Goal: Find specific page/section: Find specific page/section

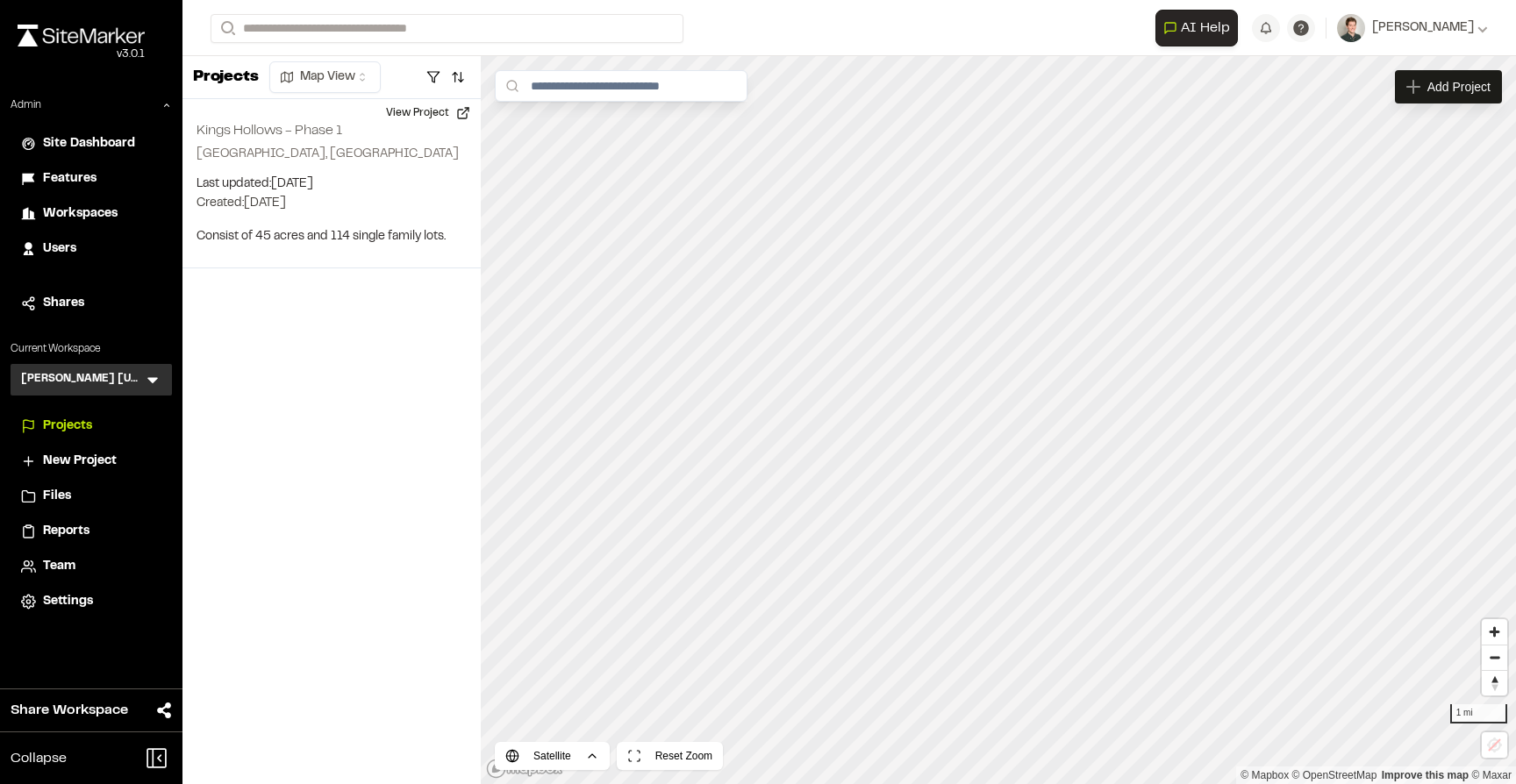
click at [158, 379] on icon at bounding box center [153, 380] width 17 height 17
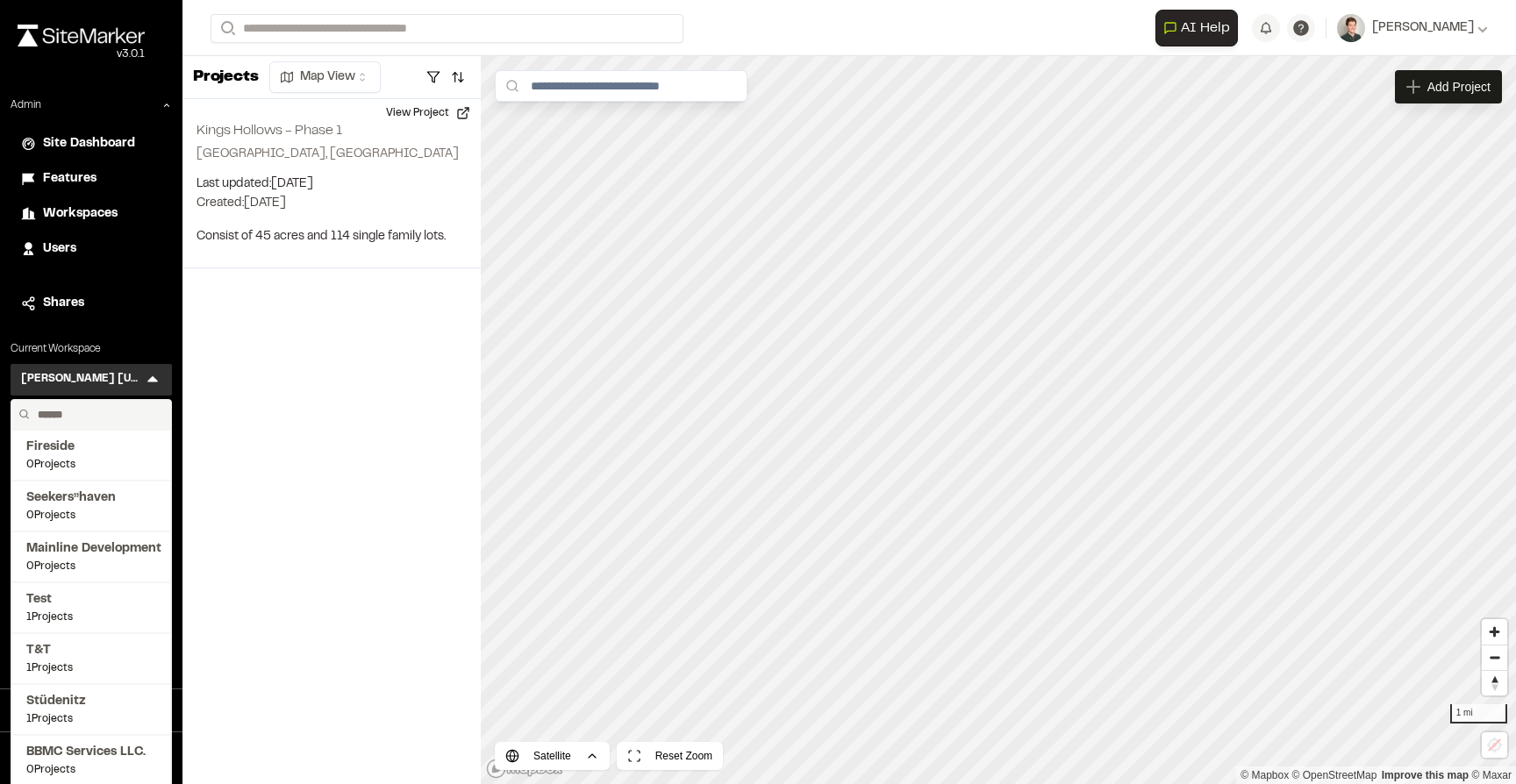
click at [72, 413] on input "text" at bounding box center [97, 414] width 134 height 30
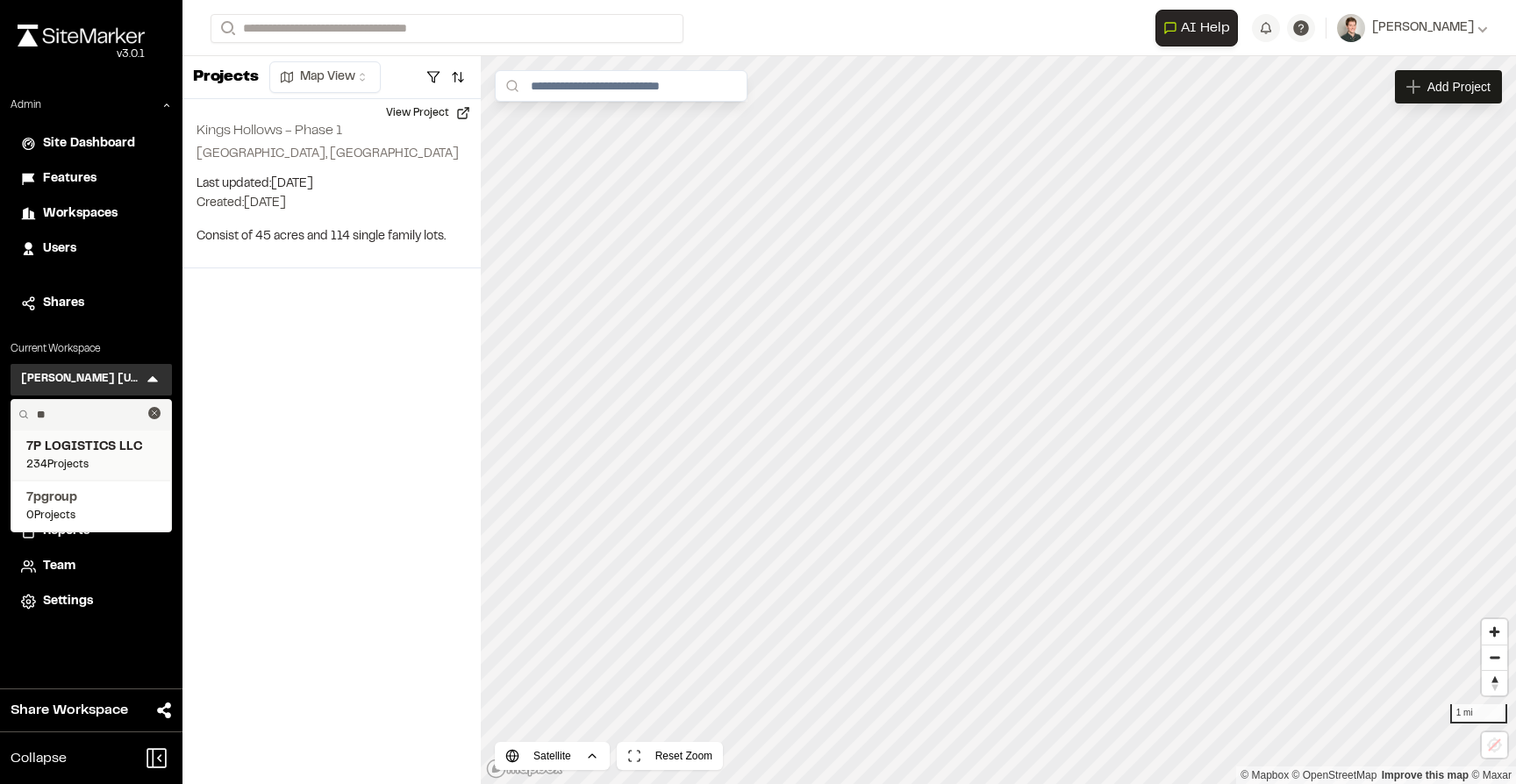
type input "**"
click at [71, 467] on span "234 Projects" at bounding box center [92, 464] width 130 height 16
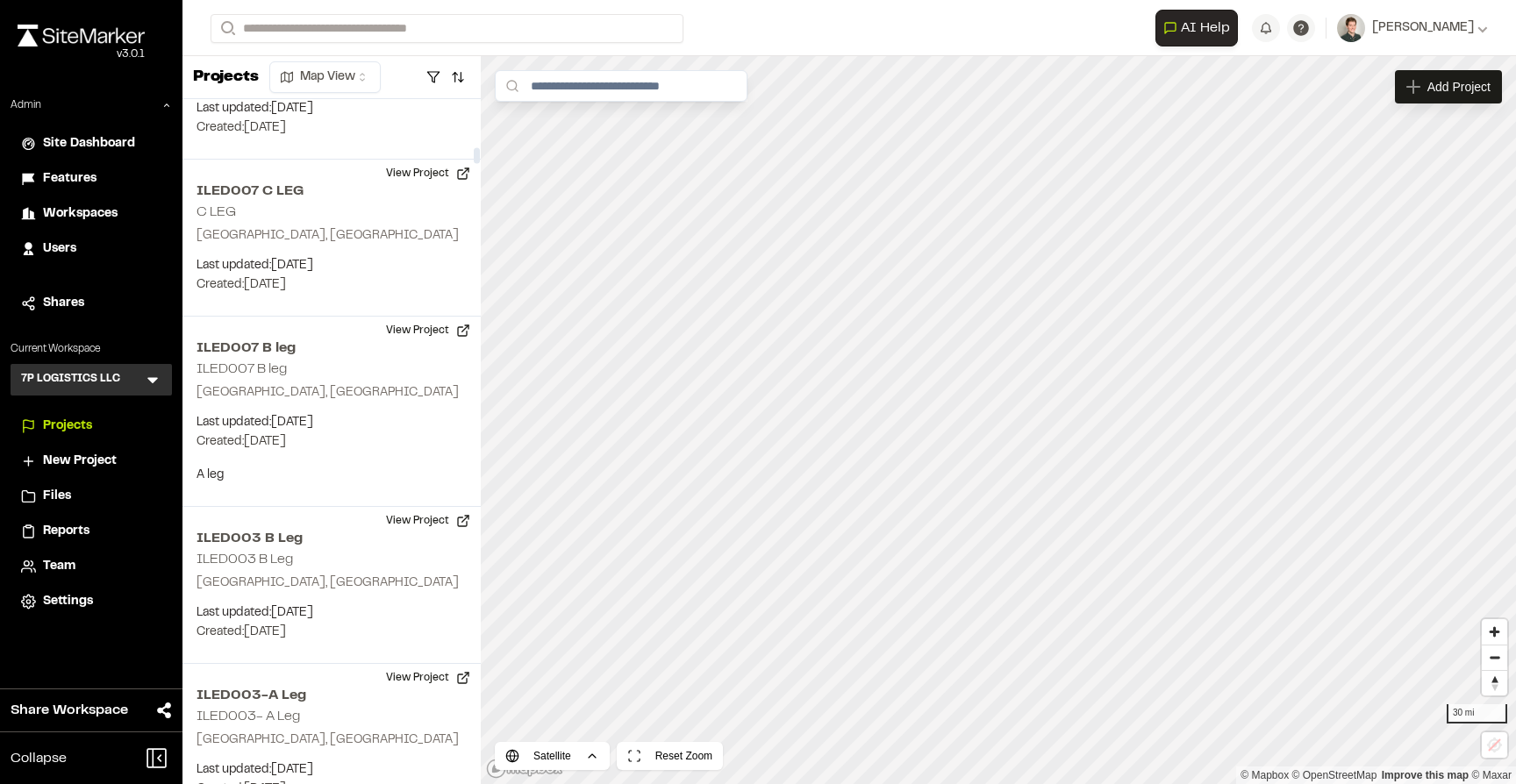
scroll to position [2595, 0]
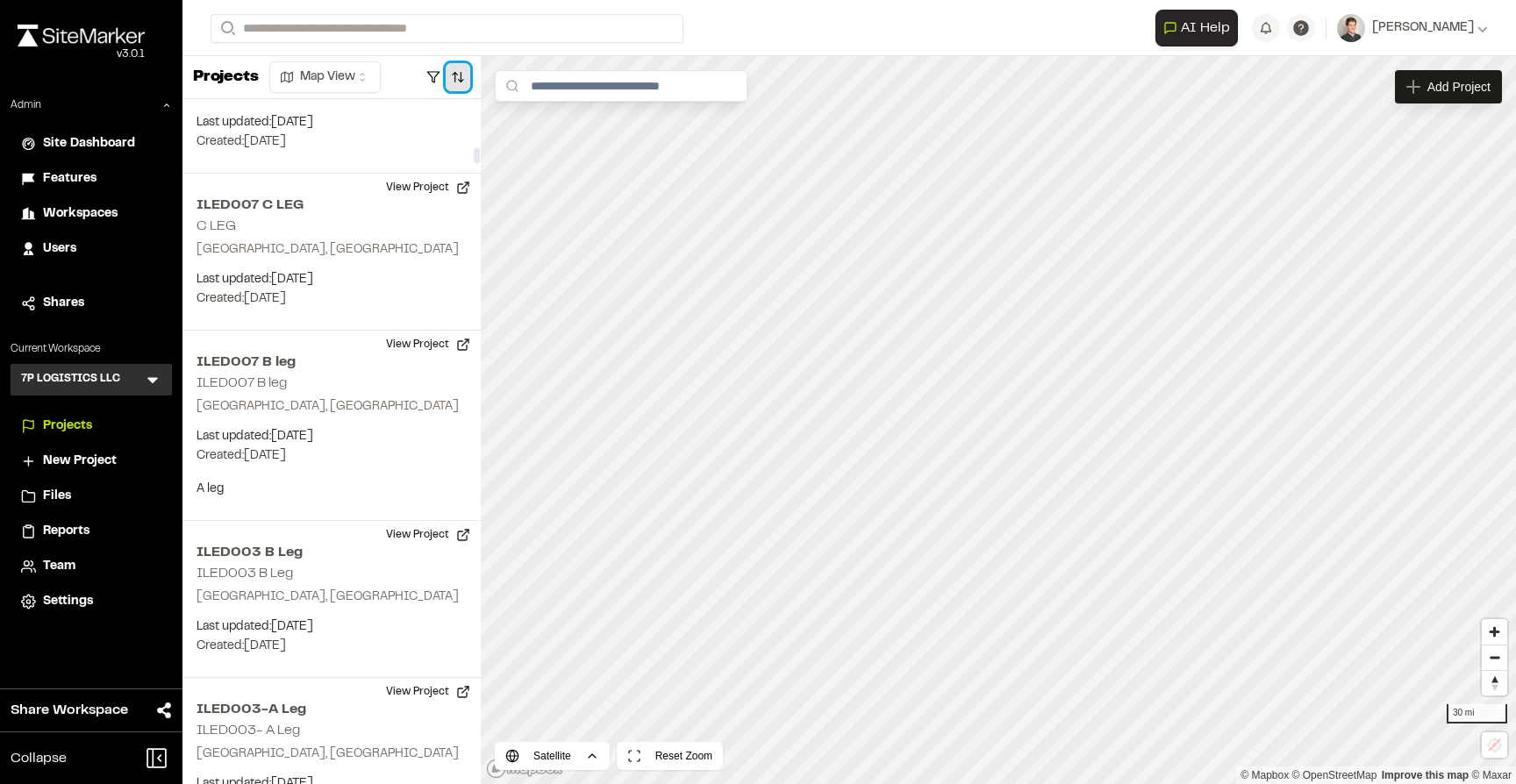
click at [456, 66] on button "button" at bounding box center [458, 76] width 25 height 28
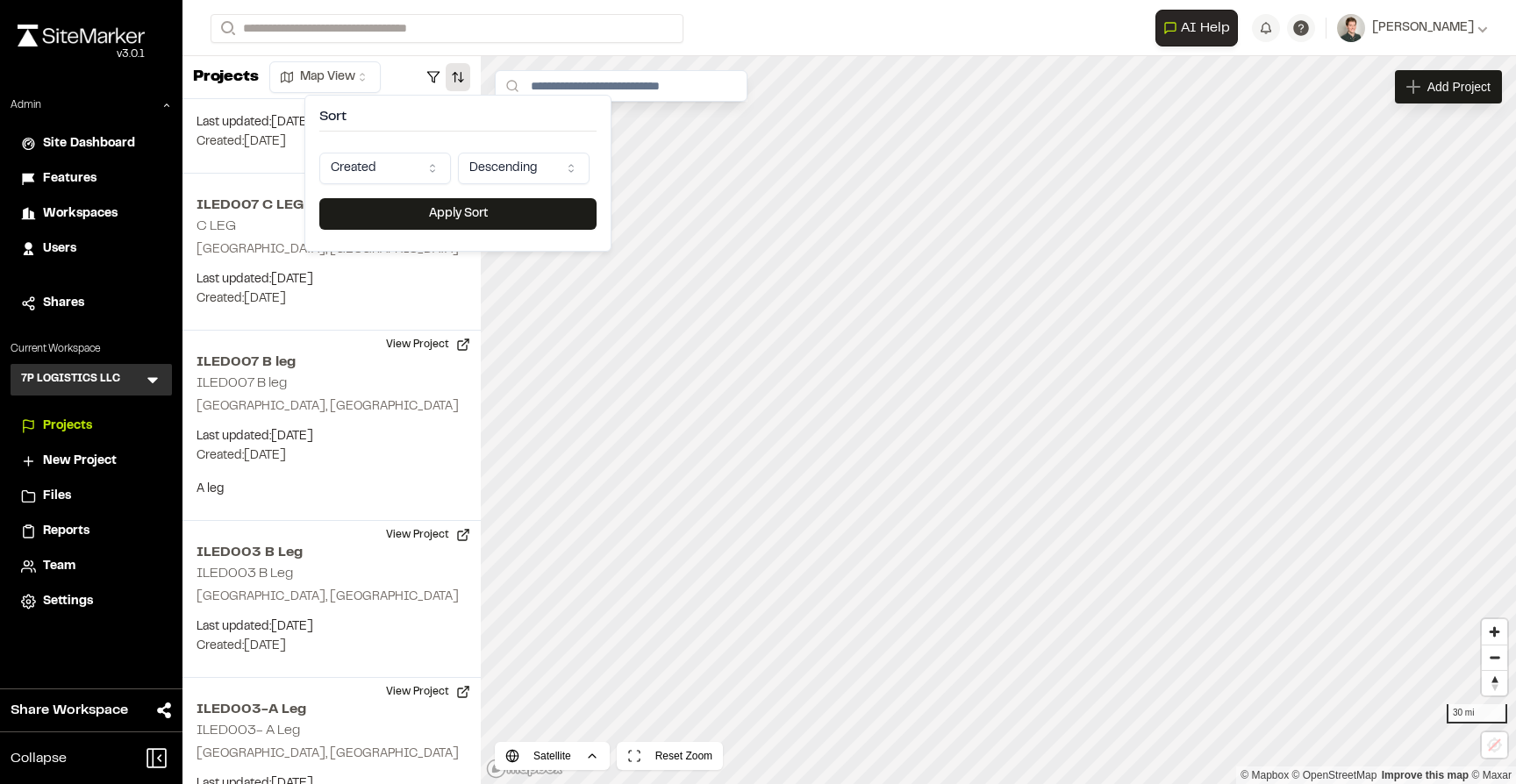
click at [371, 167] on html "Close sidebar v 3.0.1 Admin Site Dashboard Features Workspaces Users Shares Cur…" at bounding box center [758, 392] width 1516 height 784
click at [398, 213] on button "Apply Sort" at bounding box center [458, 214] width 278 height 31
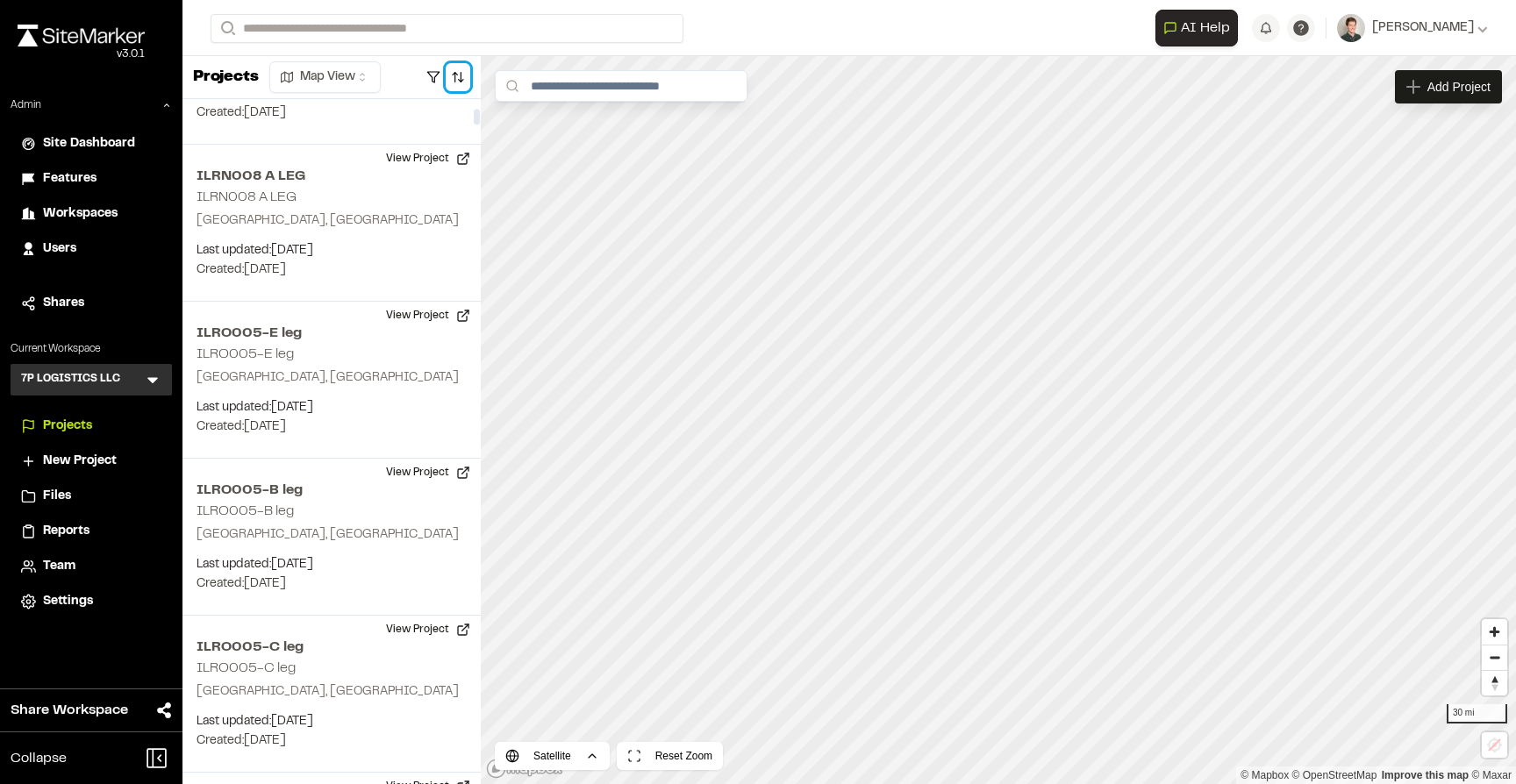
scroll to position [0, 0]
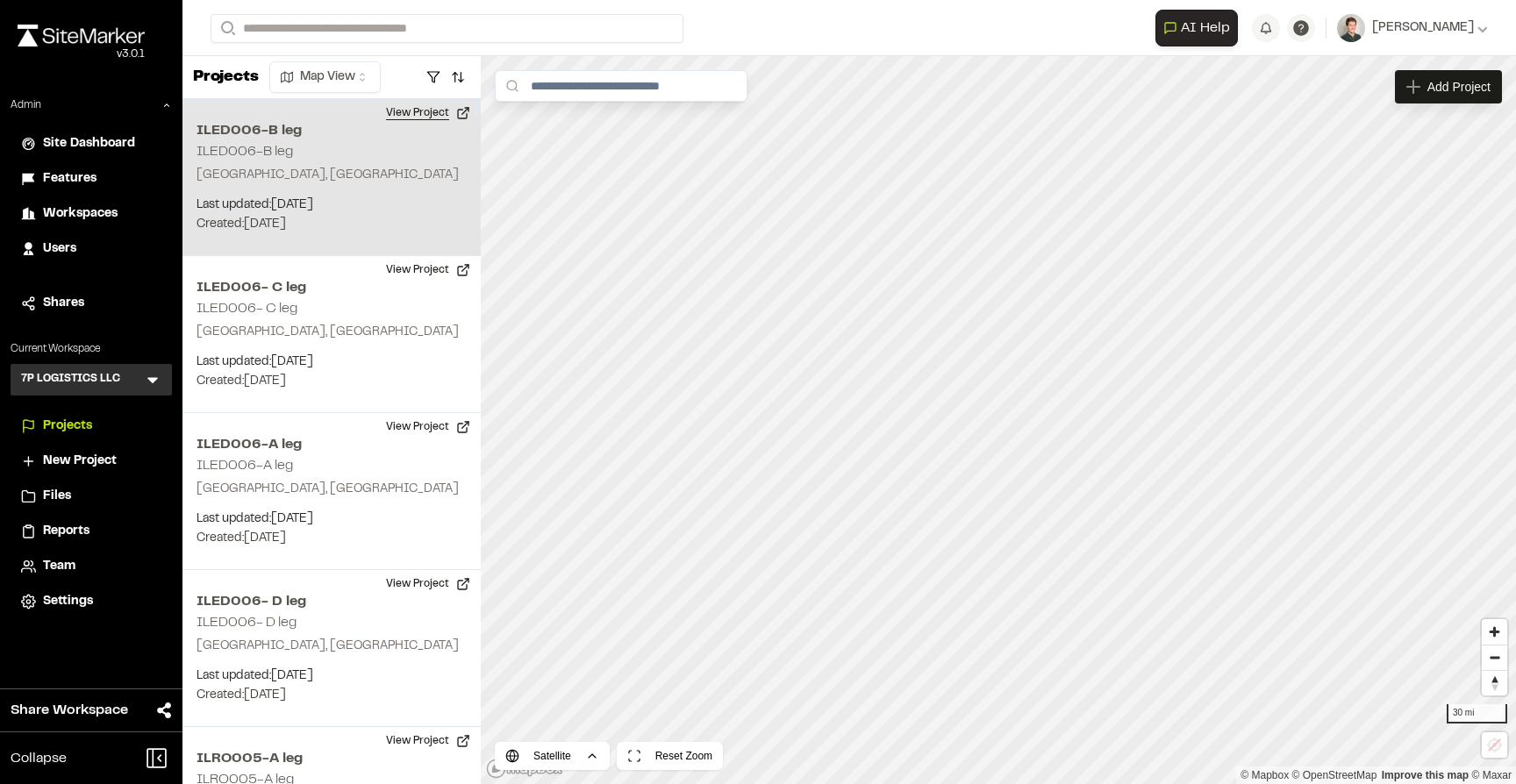
click at [422, 110] on button "View Project" at bounding box center [428, 113] width 105 height 28
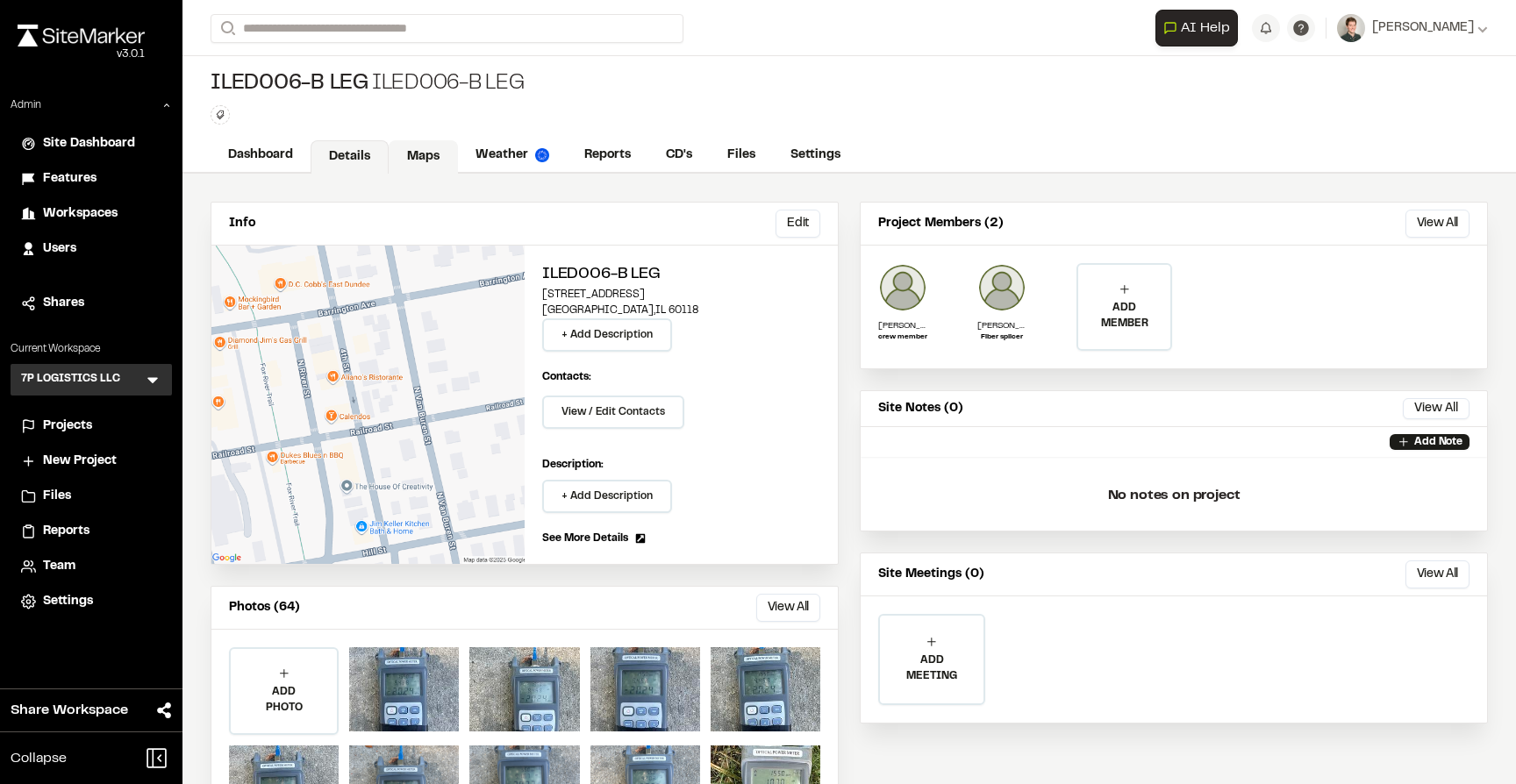
click at [426, 162] on link "Maps" at bounding box center [423, 156] width 70 height 33
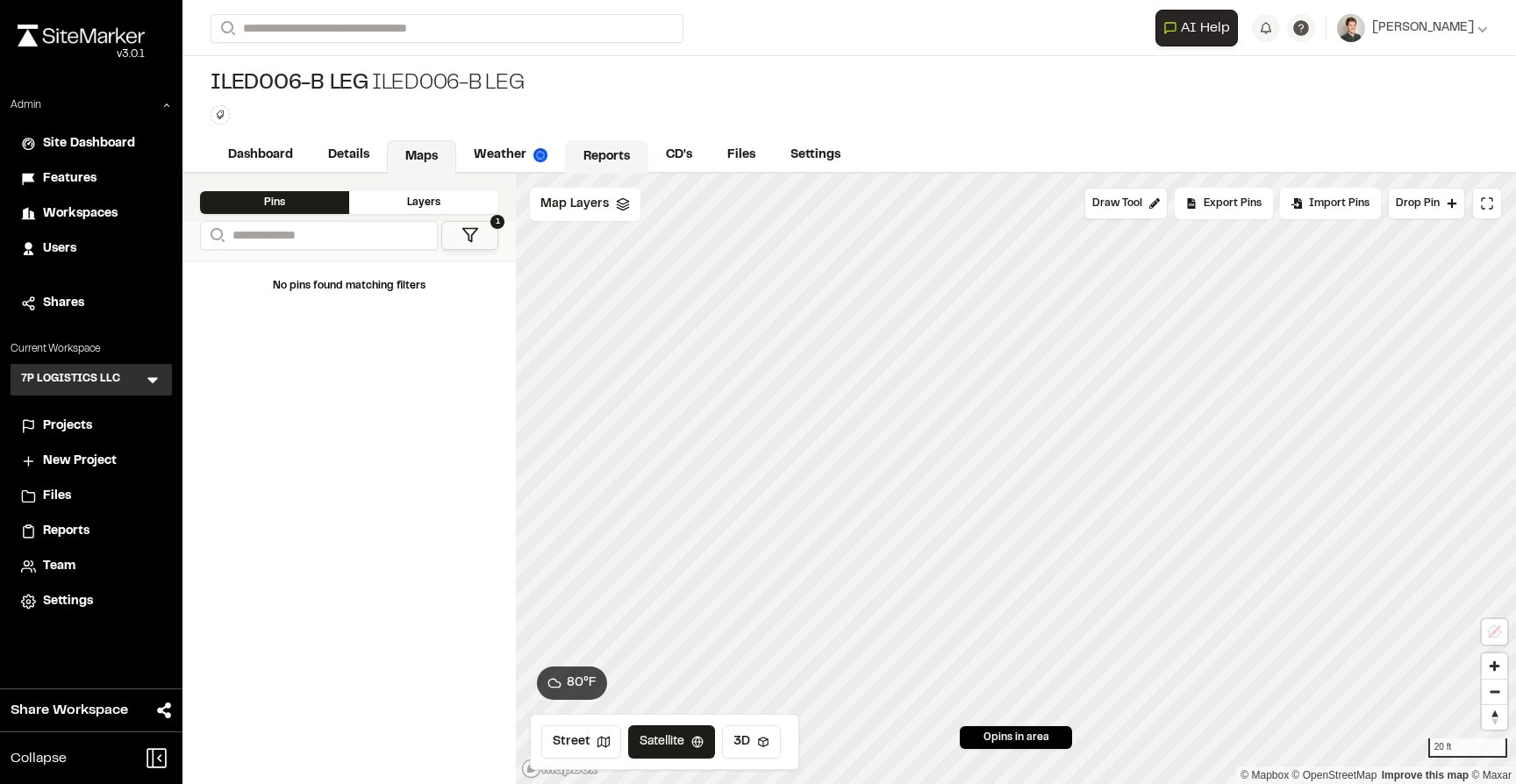
click at [612, 157] on link "Reports" at bounding box center [606, 156] width 83 height 33
